Goal: Task Accomplishment & Management: Complete application form

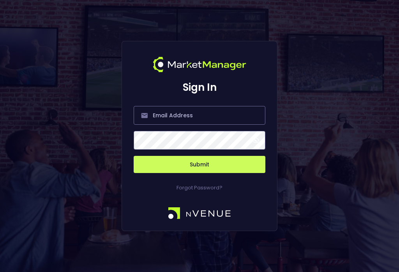
click at [388, 218] on div "Sign In Submit Forgot Password?" at bounding box center [199, 136] width 399 height 272
type input "[EMAIL_ADDRESS][DOMAIN_NAME]"
click at [246, 171] on button "Submit" at bounding box center [200, 164] width 132 height 17
click at [239, 122] on input "email" at bounding box center [200, 115] width 132 height 19
click at [232, 120] on input "email" at bounding box center [200, 115] width 132 height 19
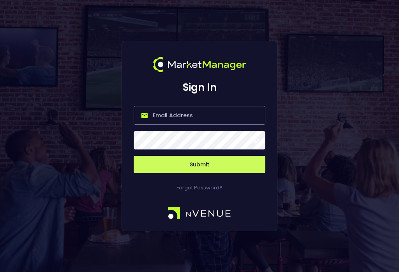
type input "test@staging.com"
click at [200, 171] on button "Submit" at bounding box center [200, 164] width 132 height 17
click at [157, 120] on input "email" at bounding box center [200, 115] width 132 height 19
type input "[EMAIL_ADDRESS][DOMAIN_NAME]"
click at [243, 173] on button "Submit" at bounding box center [200, 164] width 132 height 17
